Goal: Find specific page/section: Find specific page/section

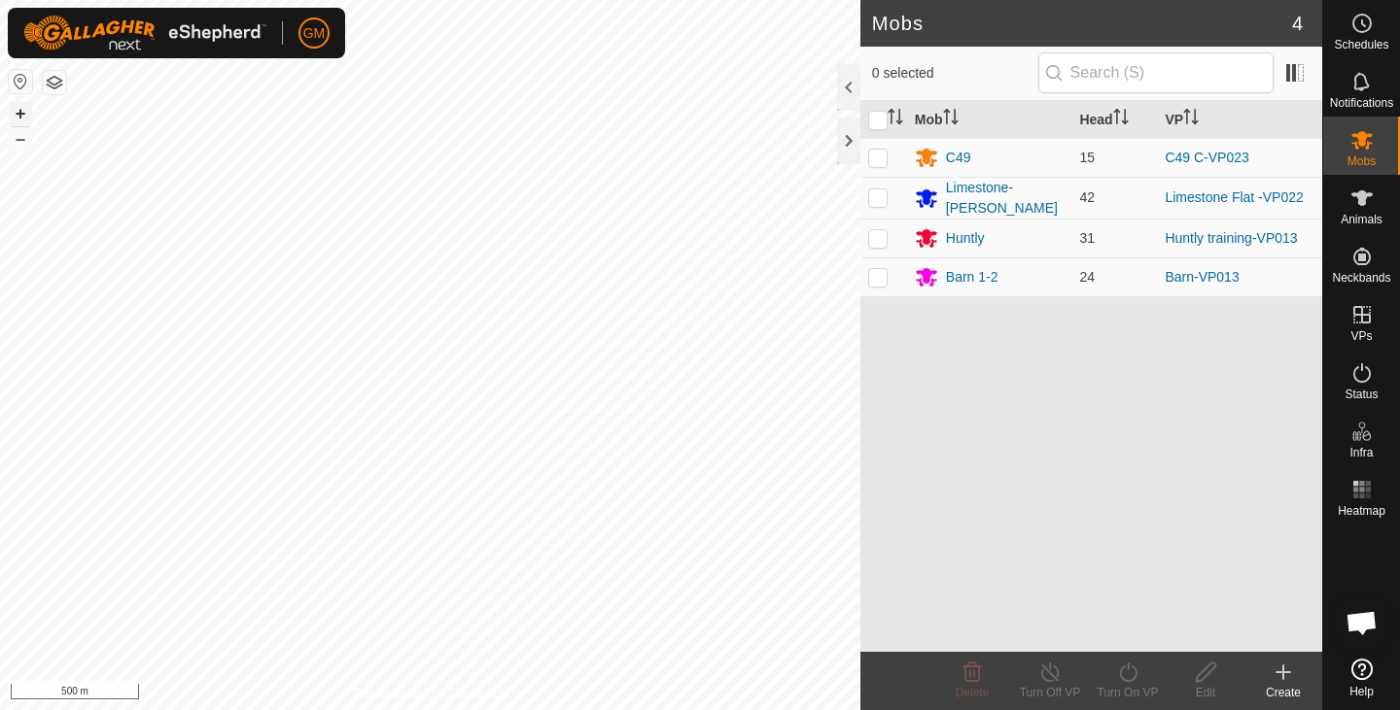
click at [26, 115] on button "+" at bounding box center [20, 113] width 23 height 23
click at [24, 114] on button "+" at bounding box center [20, 113] width 23 height 23
click at [23, 113] on button "+" at bounding box center [20, 113] width 23 height 23
click at [848, 136] on div at bounding box center [848, 141] width 23 height 47
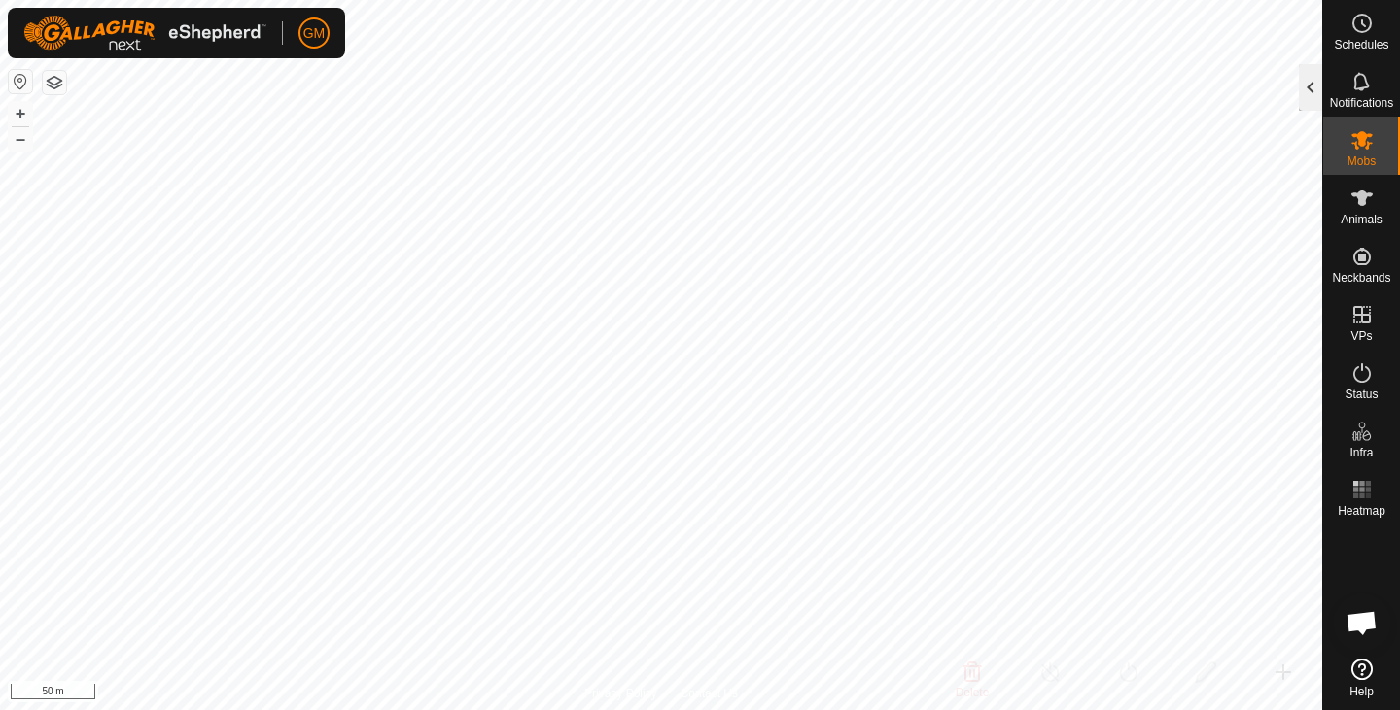
click at [1303, 90] on div at bounding box center [1309, 87] width 23 height 47
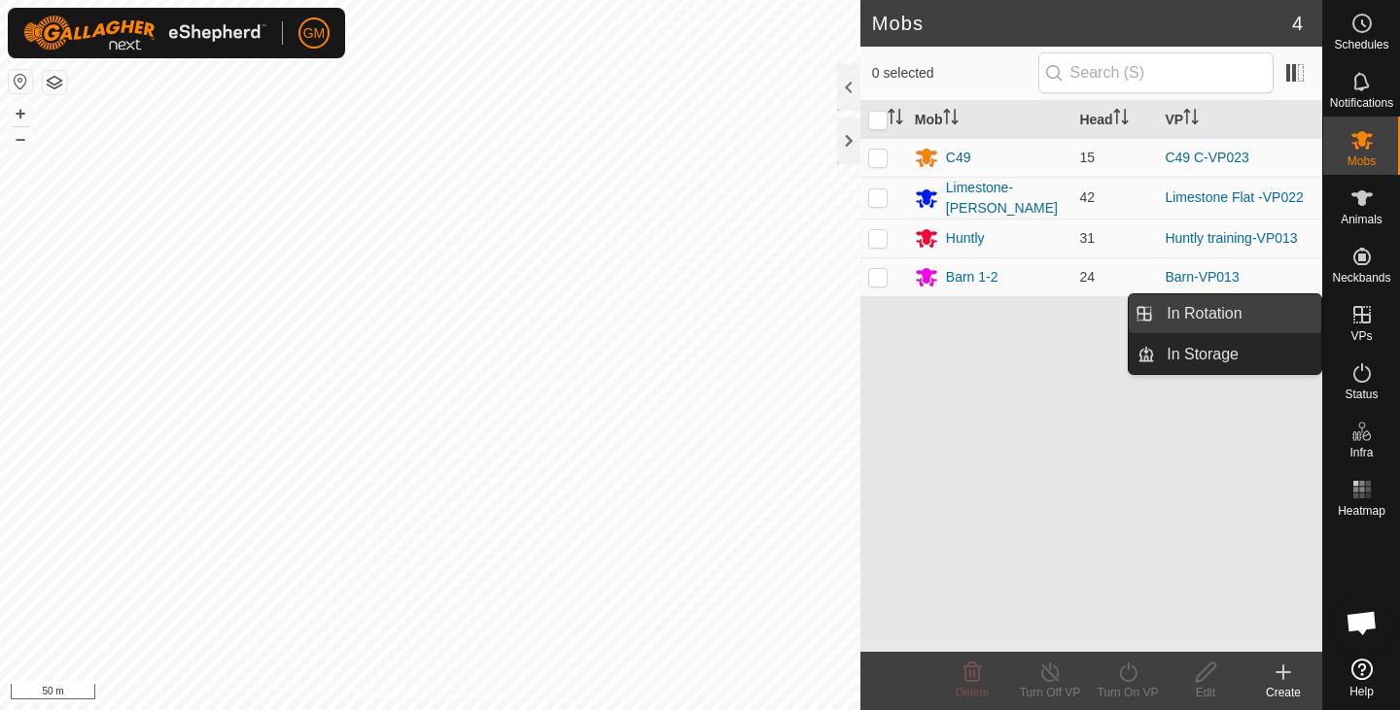
click at [1235, 306] on link "In Rotation" at bounding box center [1238, 313] width 166 height 39
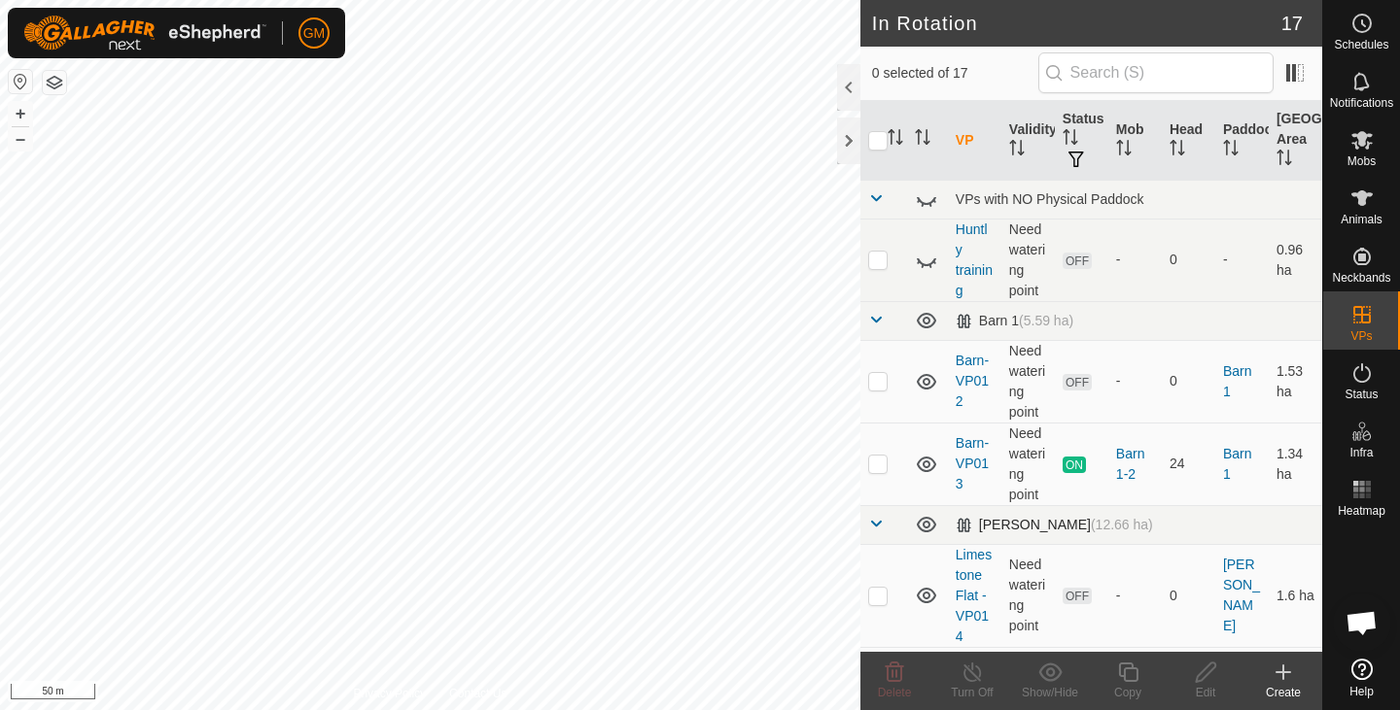
checkbox input "true"
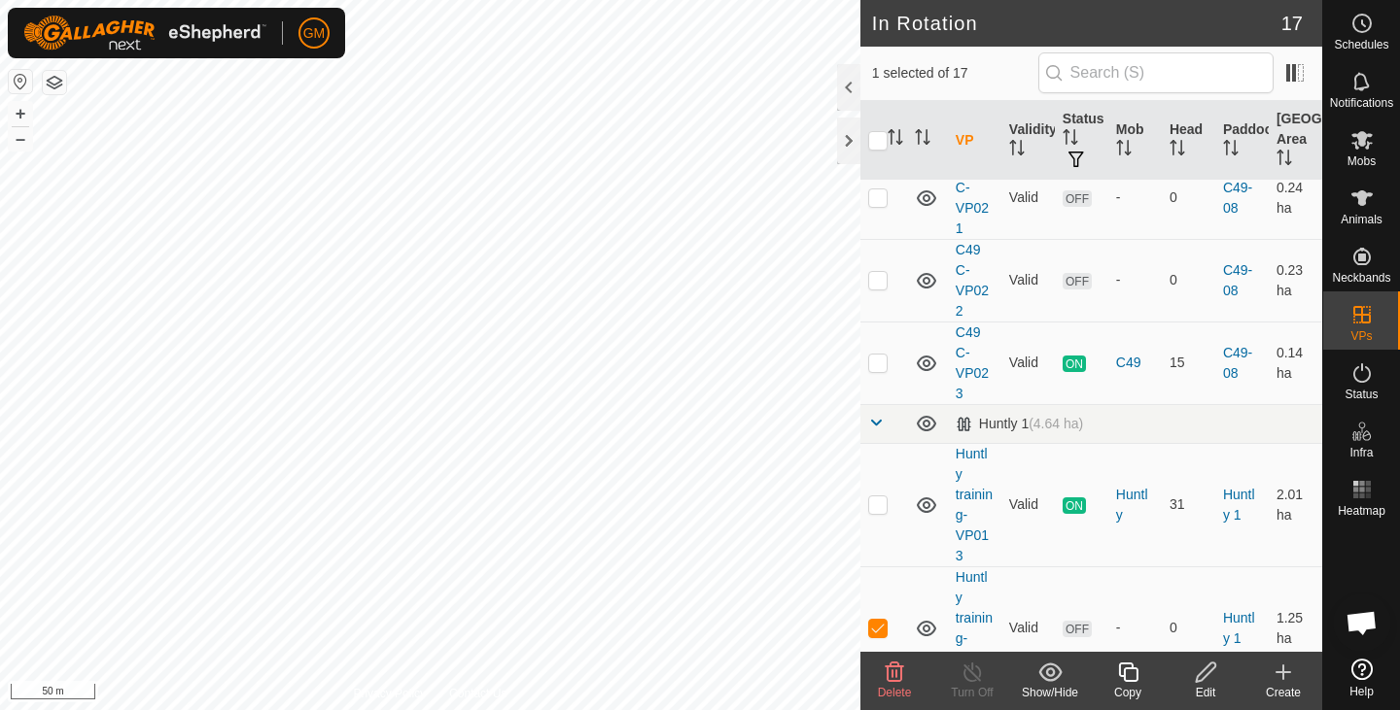
scroll to position [1393, 0]
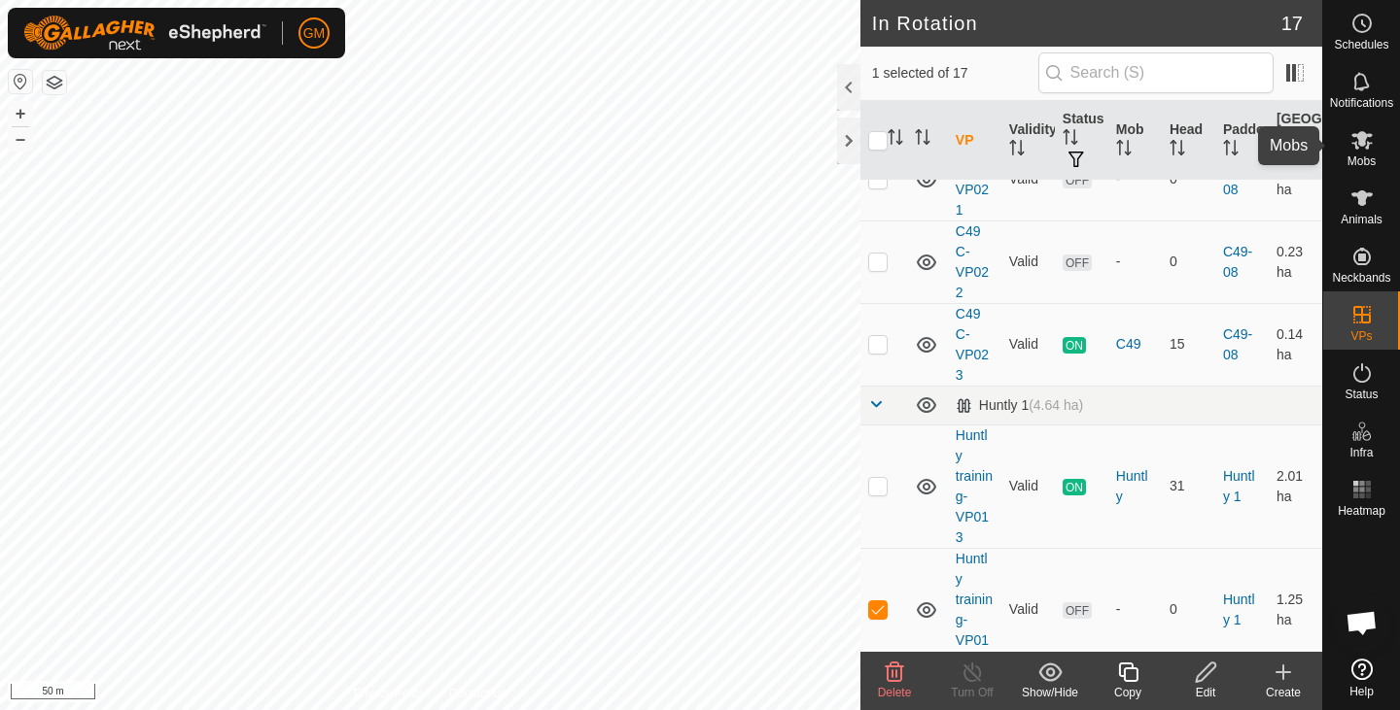
click at [1361, 158] on span "Mobs" at bounding box center [1361, 162] width 28 height 12
